Goal: Entertainment & Leisure: Consume media (video, audio)

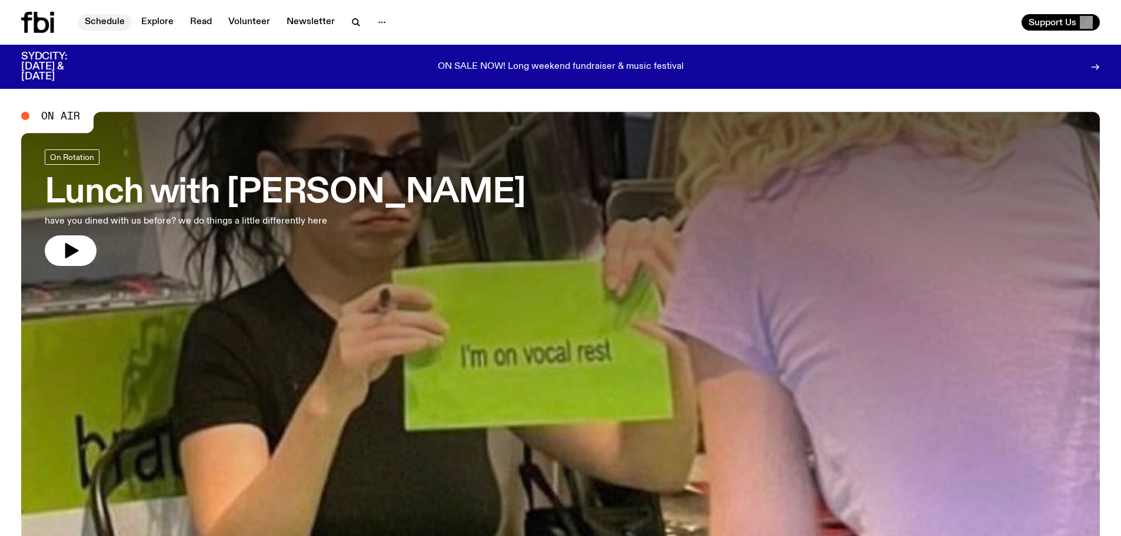
click at [115, 21] on link "Schedule" at bounding box center [105, 22] width 54 height 16
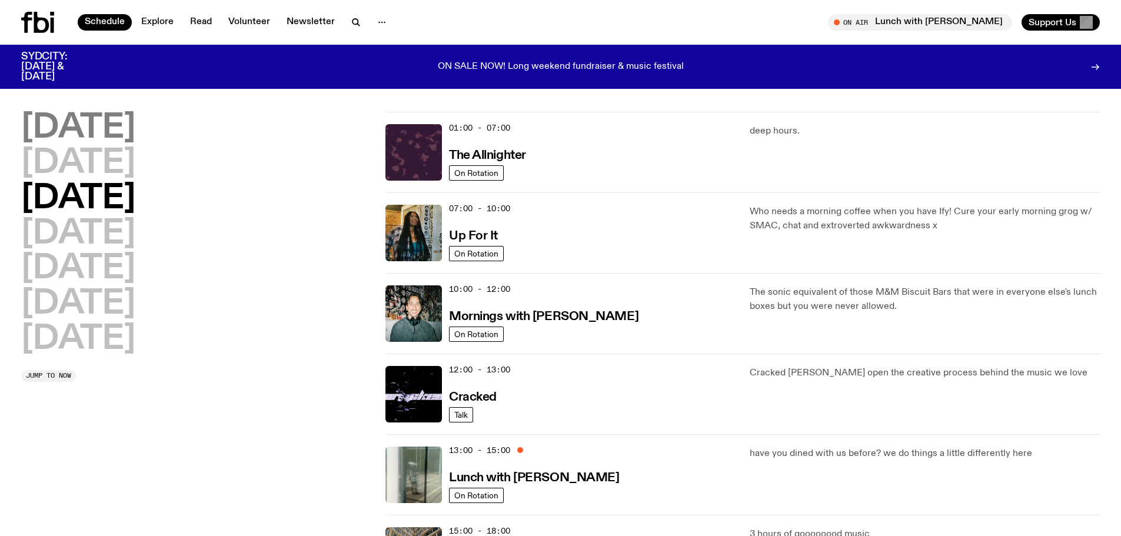
click at [47, 134] on h2 "[DATE]" at bounding box center [78, 128] width 114 height 33
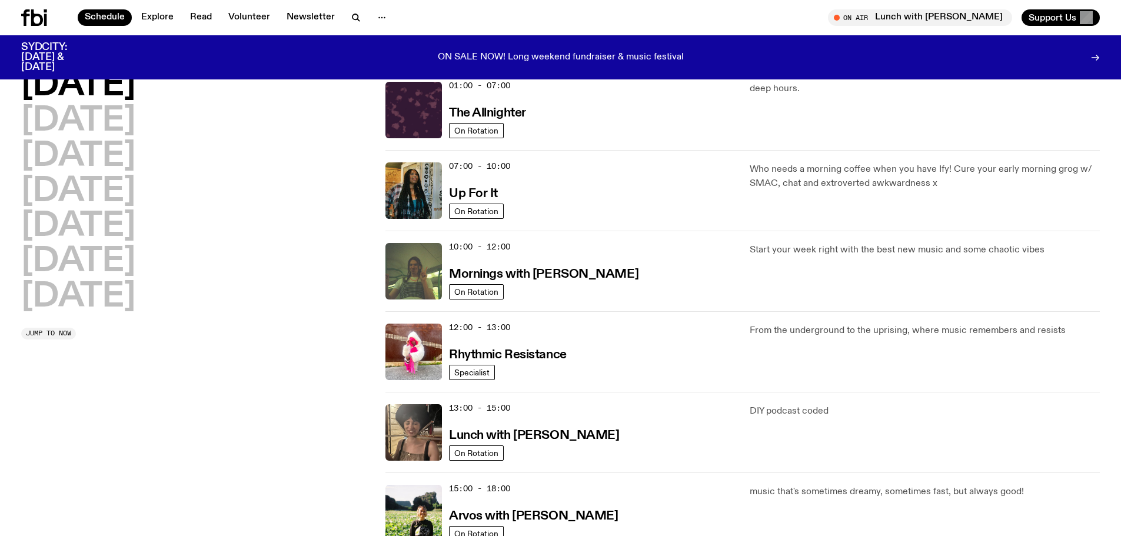
scroll to position [268, 0]
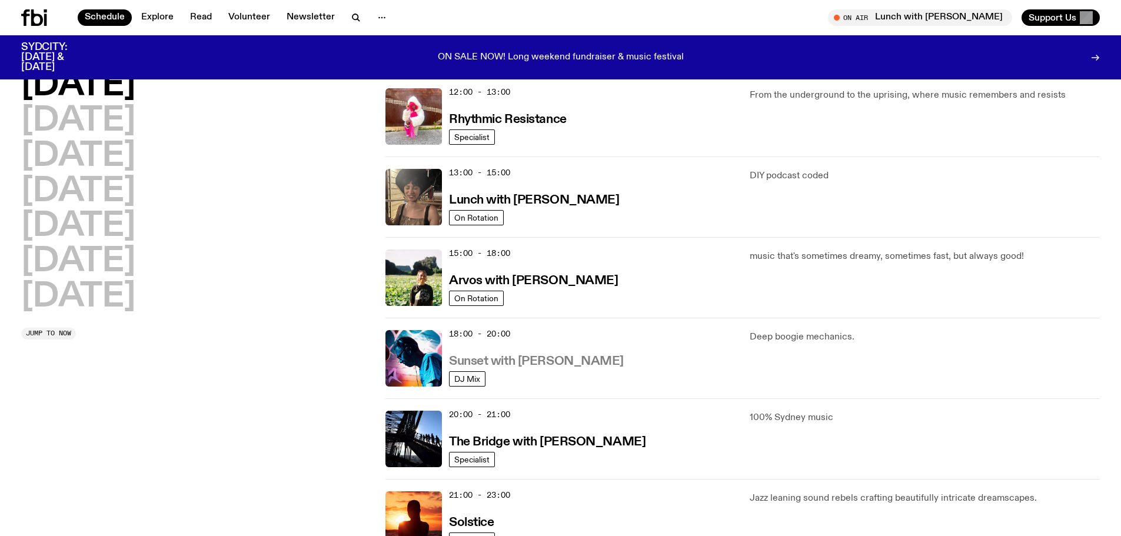
click at [506, 362] on h3 "Sunset with [PERSON_NAME]" at bounding box center [536, 361] width 175 height 12
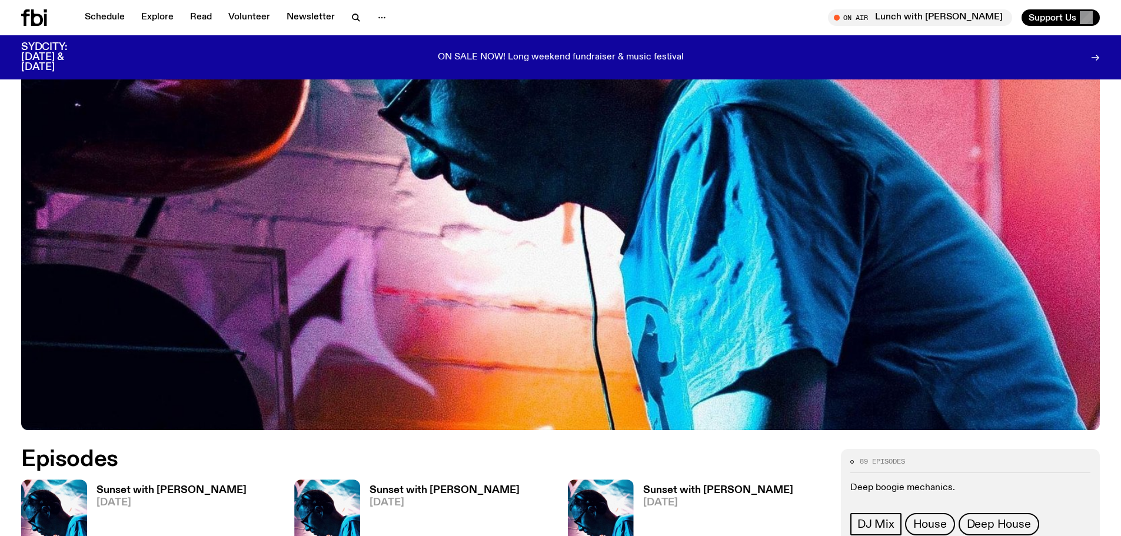
scroll to position [638, 0]
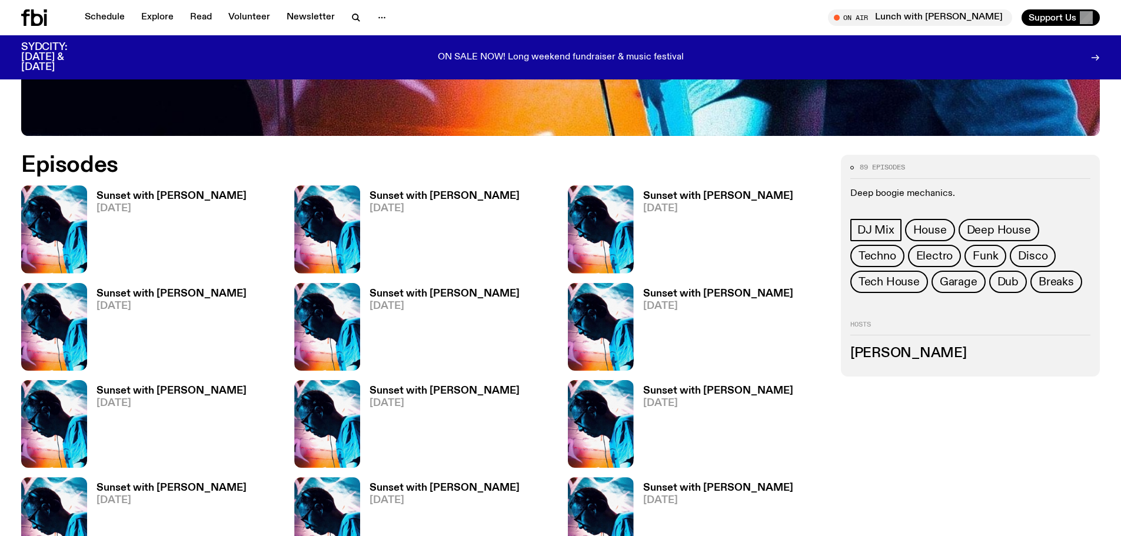
click at [162, 388] on h3 "Sunset with [PERSON_NAME]" at bounding box center [171, 391] width 150 height 10
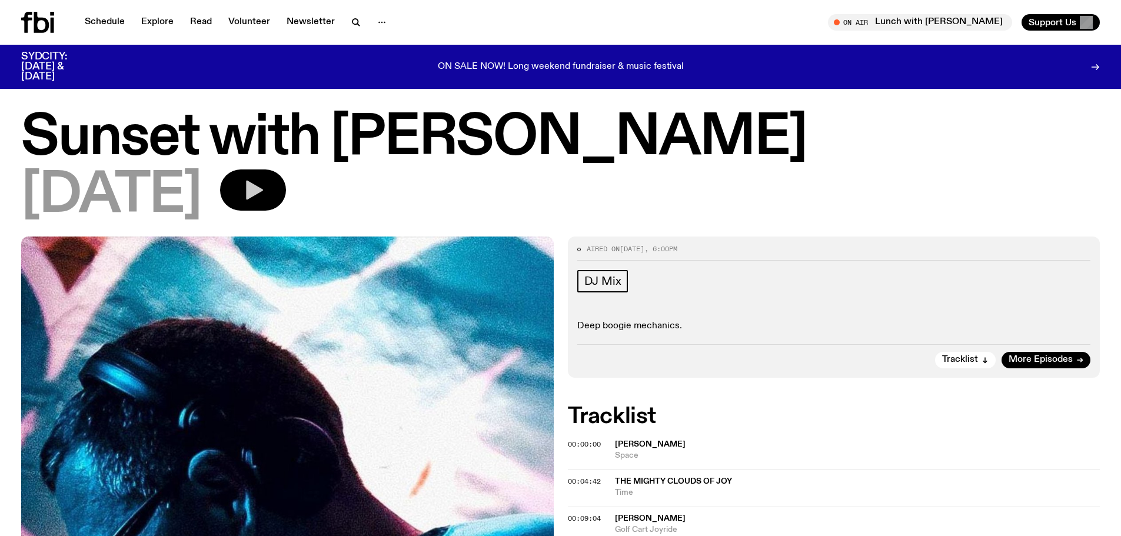
click at [263, 188] on icon "button" at bounding box center [254, 190] width 17 height 19
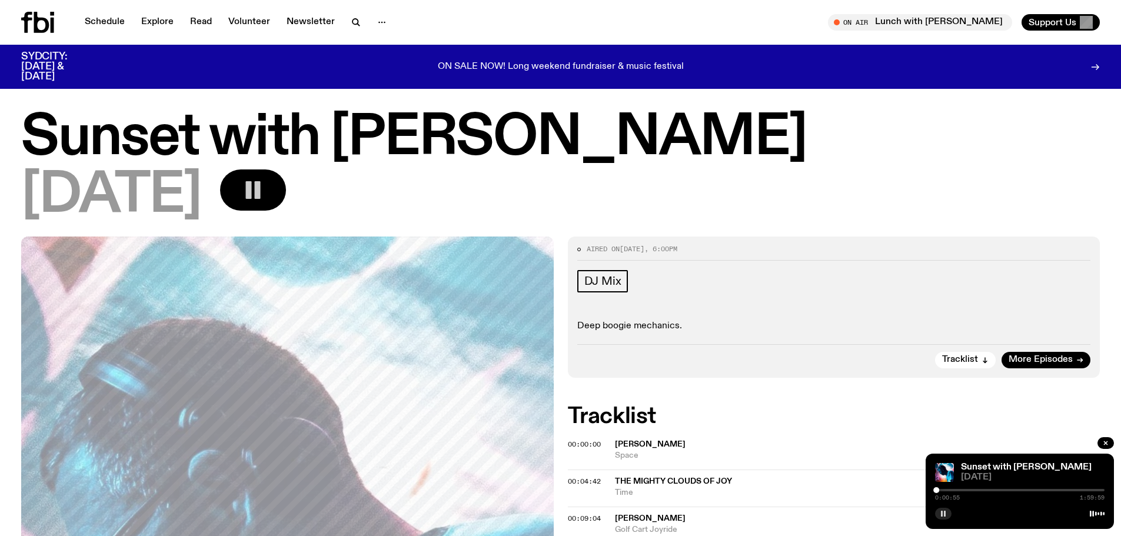
click at [949, 513] on button "button" at bounding box center [943, 514] width 16 height 12
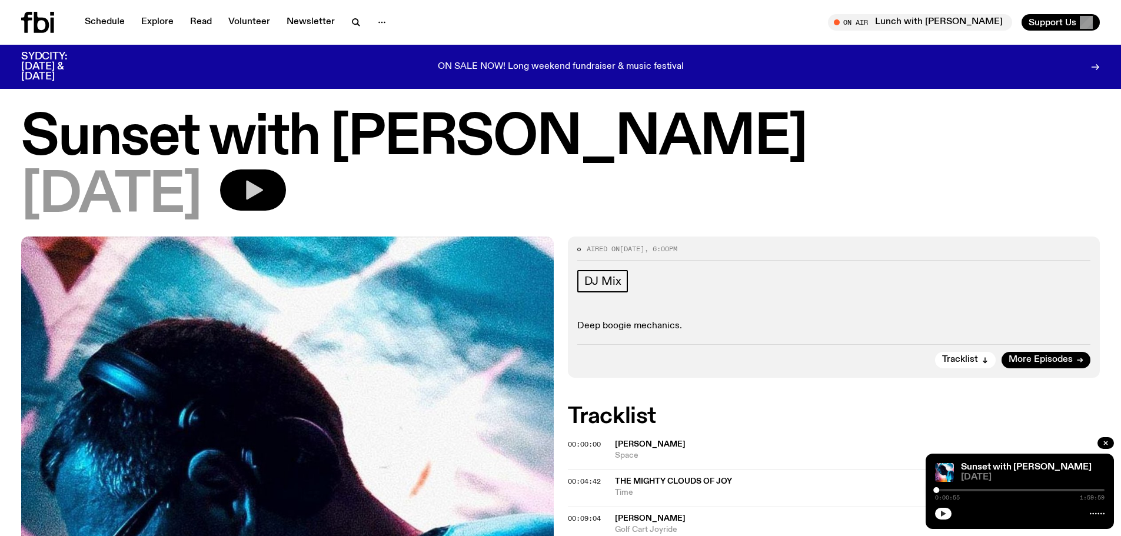
click at [942, 509] on button "button" at bounding box center [943, 514] width 16 height 12
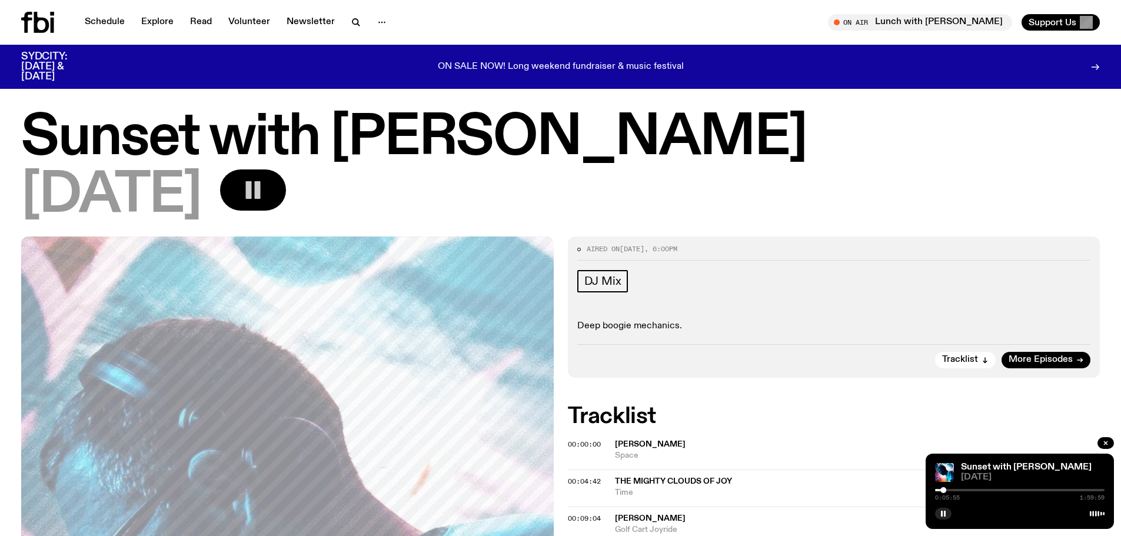
click at [261, 196] on rect "button" at bounding box center [258, 190] width 6 height 18
